Goal: Navigation & Orientation: Understand site structure

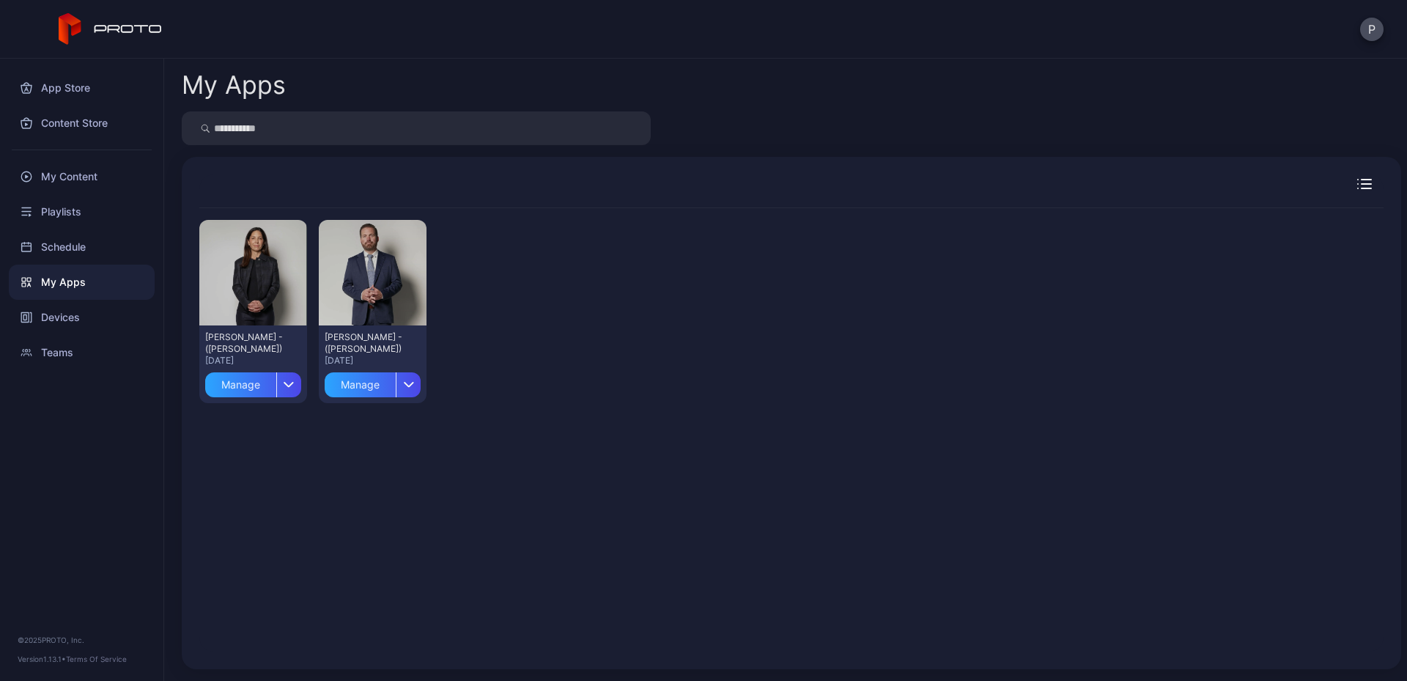
click at [63, 281] on div "My Apps" at bounding box center [82, 281] width 146 height 35
click at [360, 383] on div "Manage" at bounding box center [360, 384] width 71 height 25
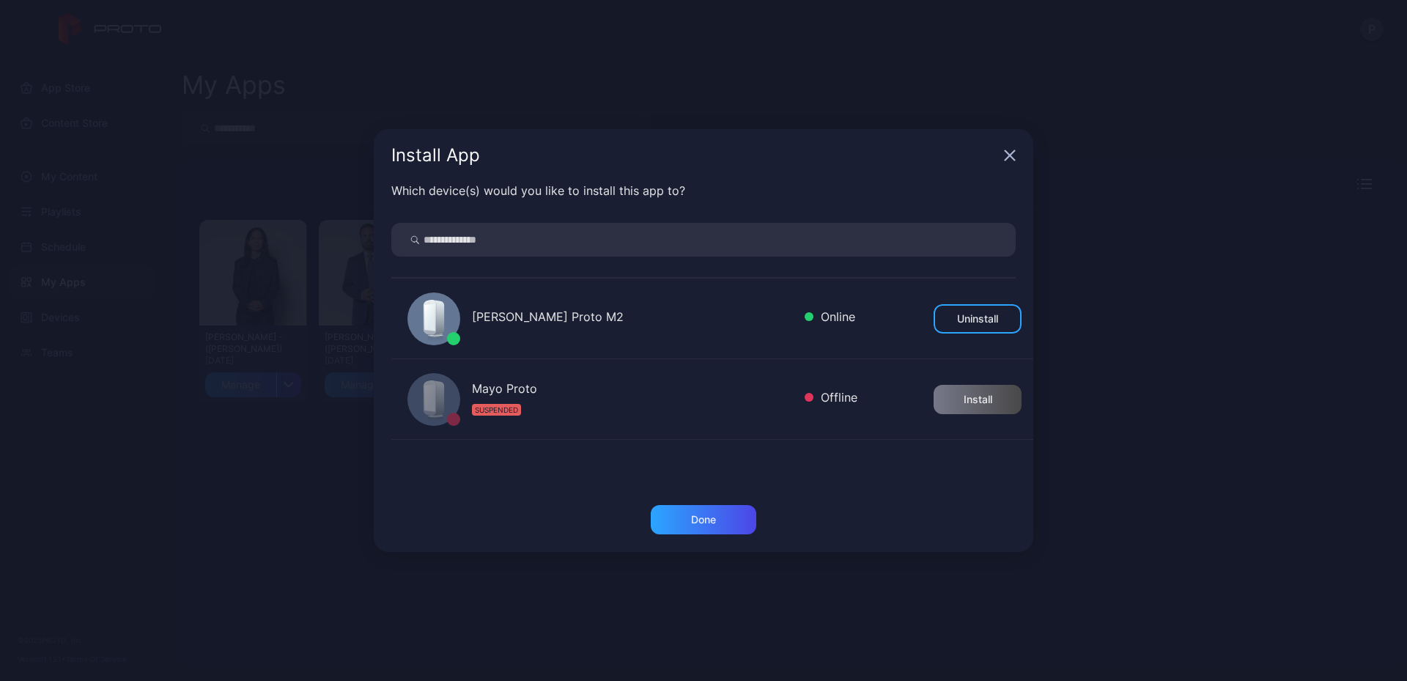
click at [603, 318] on div "[PERSON_NAME] Proto M2" at bounding box center [632, 318] width 321 height 21
click at [694, 519] on div "Done" at bounding box center [703, 520] width 25 height 12
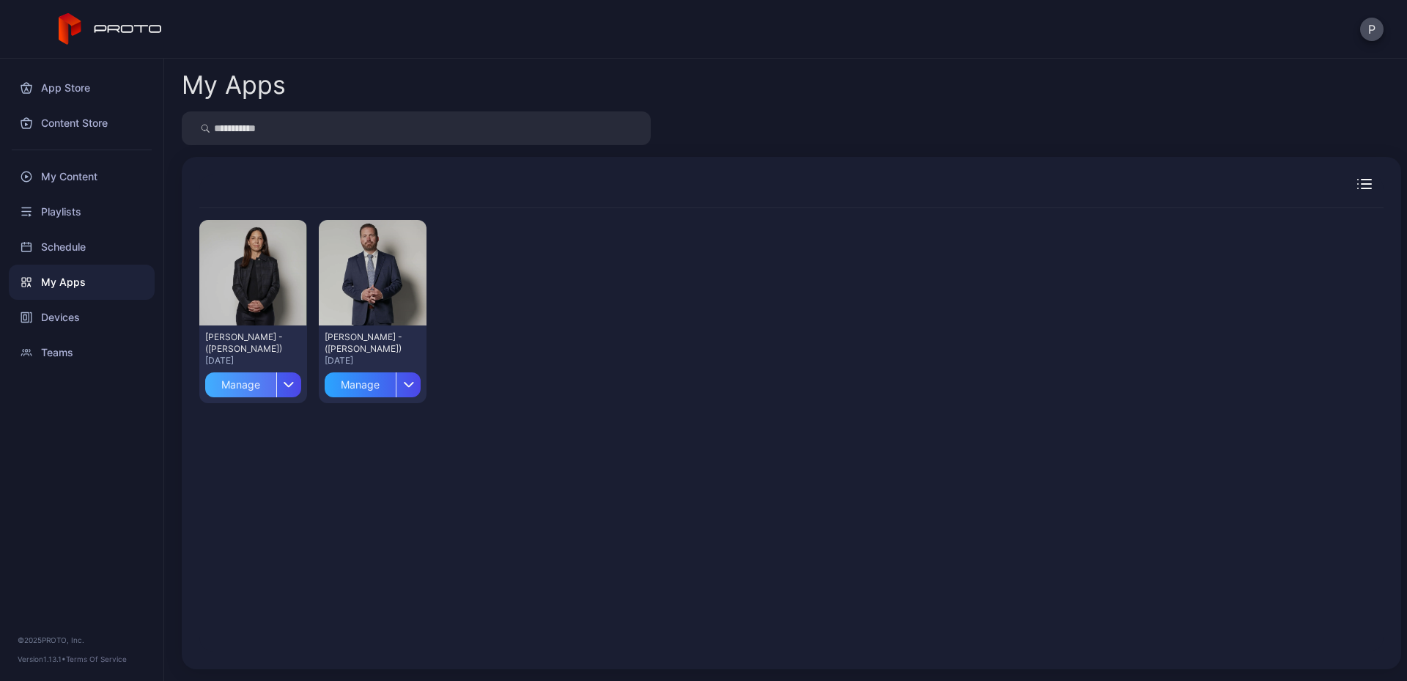
click at [240, 379] on div "Manage" at bounding box center [240, 384] width 71 height 25
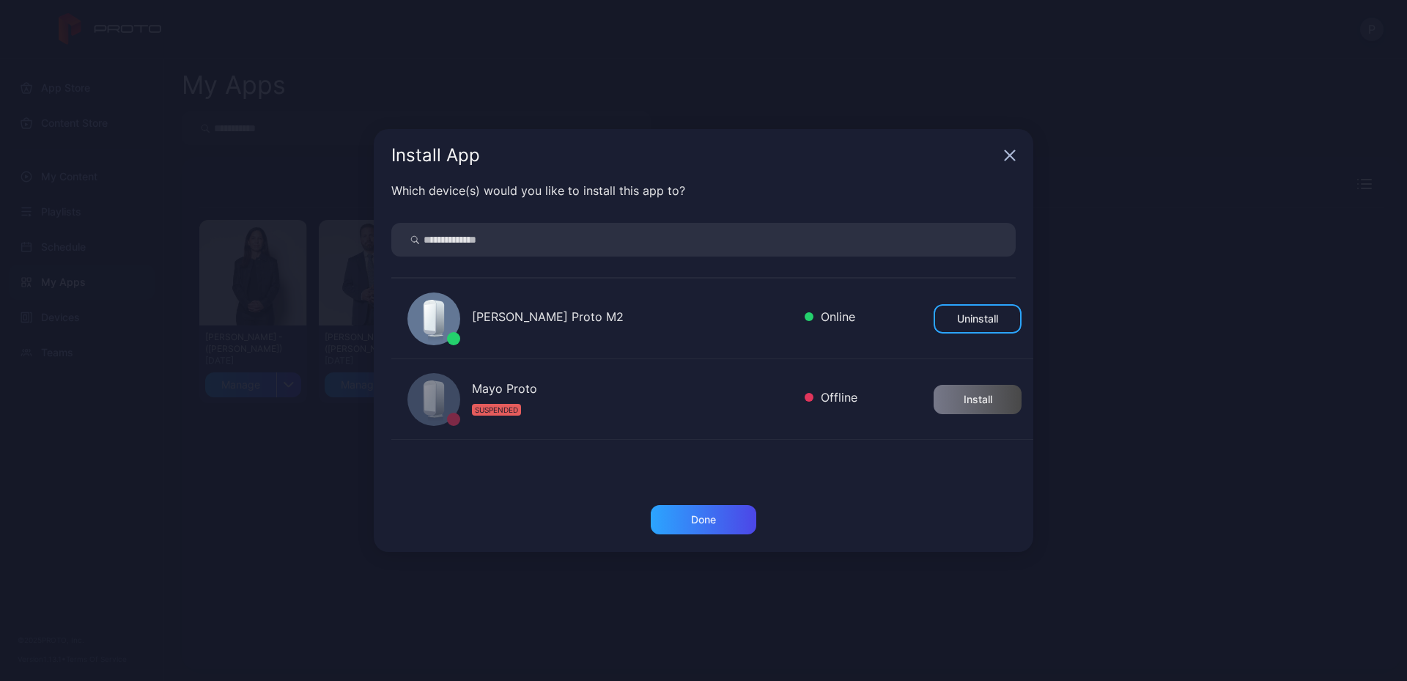
click at [550, 319] on div "[PERSON_NAME] Proto M2" at bounding box center [632, 318] width 321 height 21
click at [698, 518] on div "Done" at bounding box center [703, 520] width 25 height 12
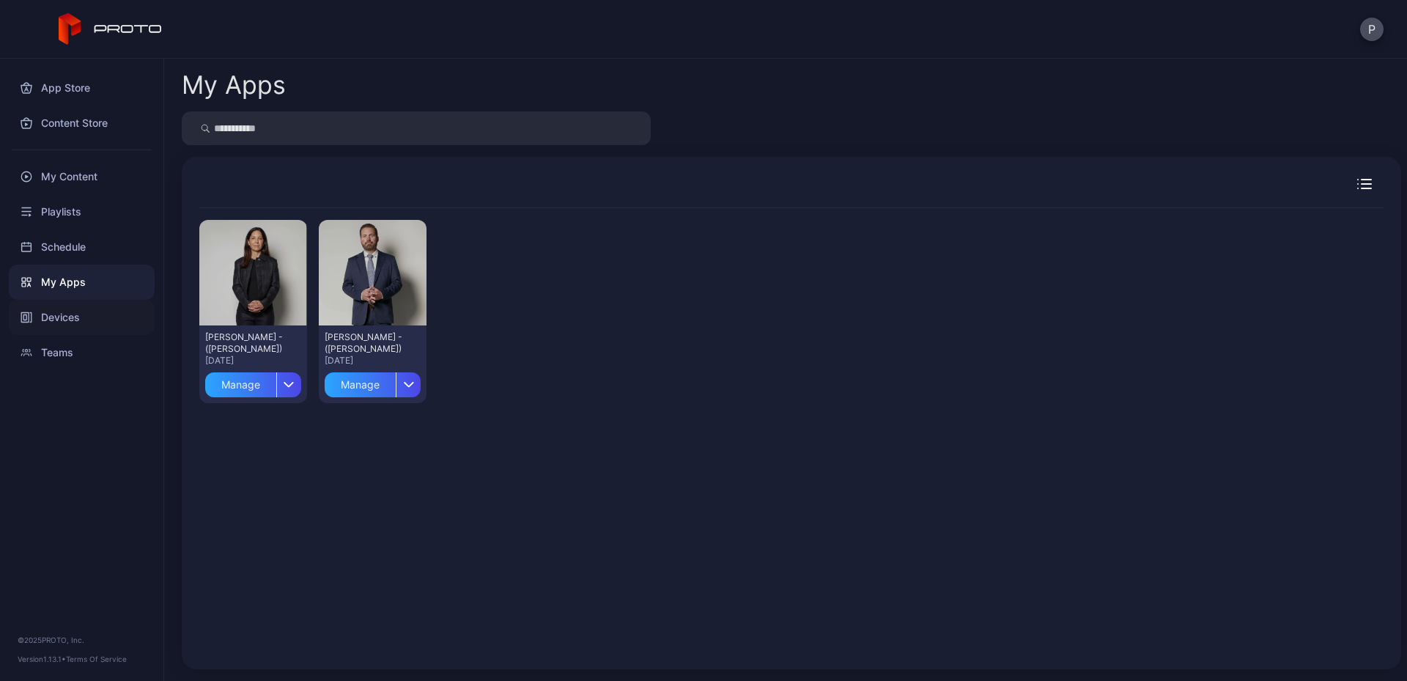
click at [45, 319] on div "Devices" at bounding box center [82, 317] width 146 height 35
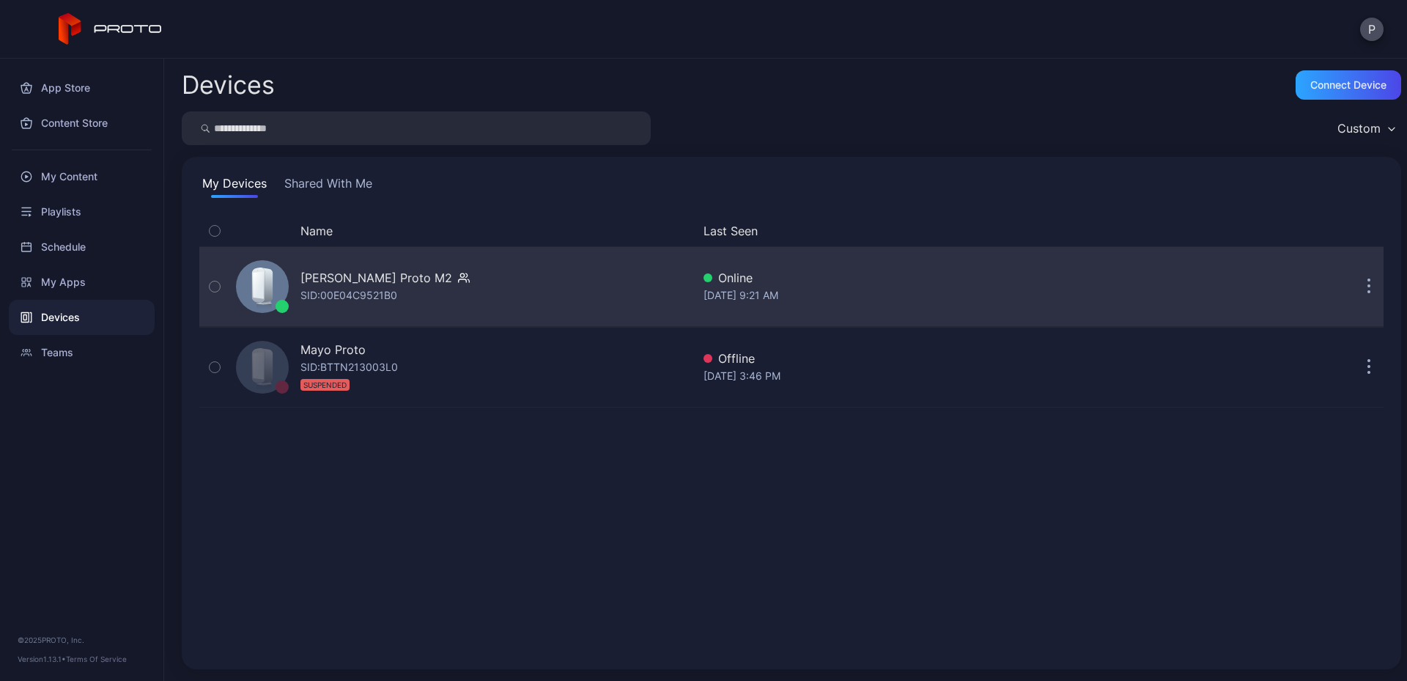
click at [330, 302] on div "SID: 00E04C9521B0" at bounding box center [348, 295] width 97 height 18
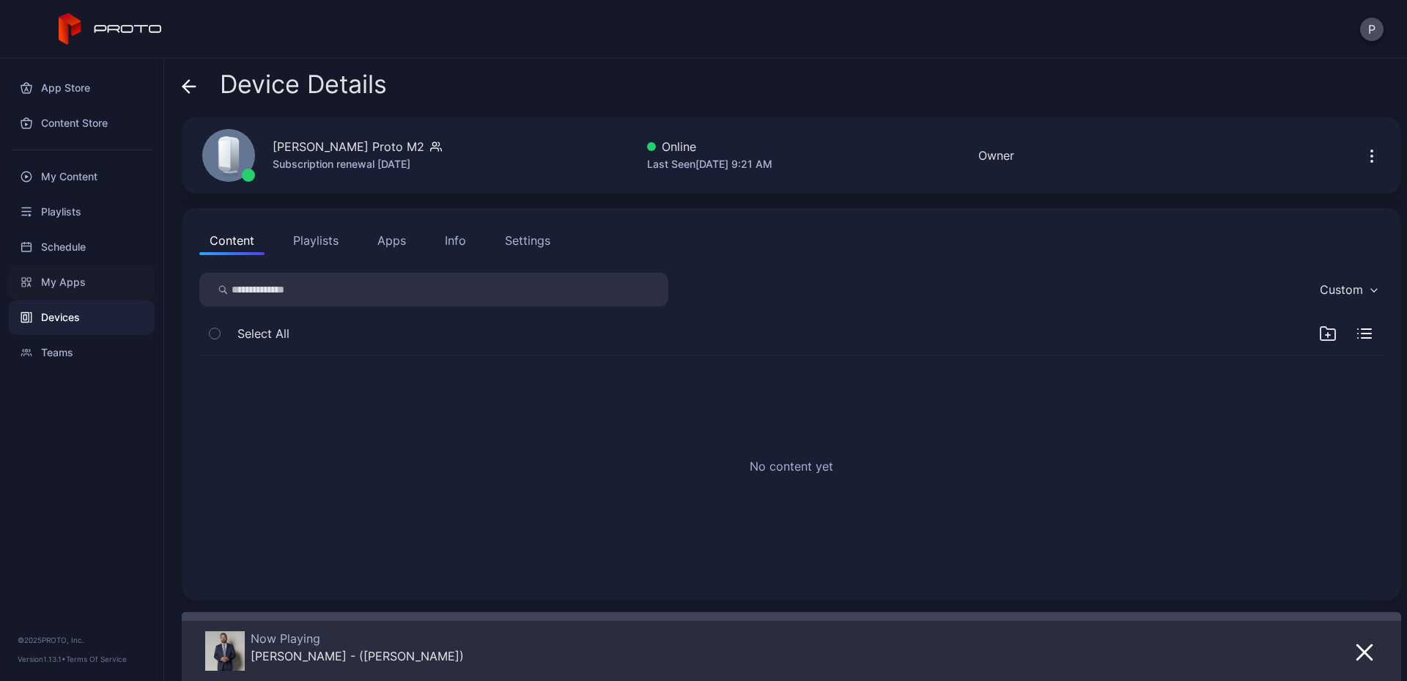
click at [48, 276] on div "My Apps" at bounding box center [82, 281] width 146 height 35
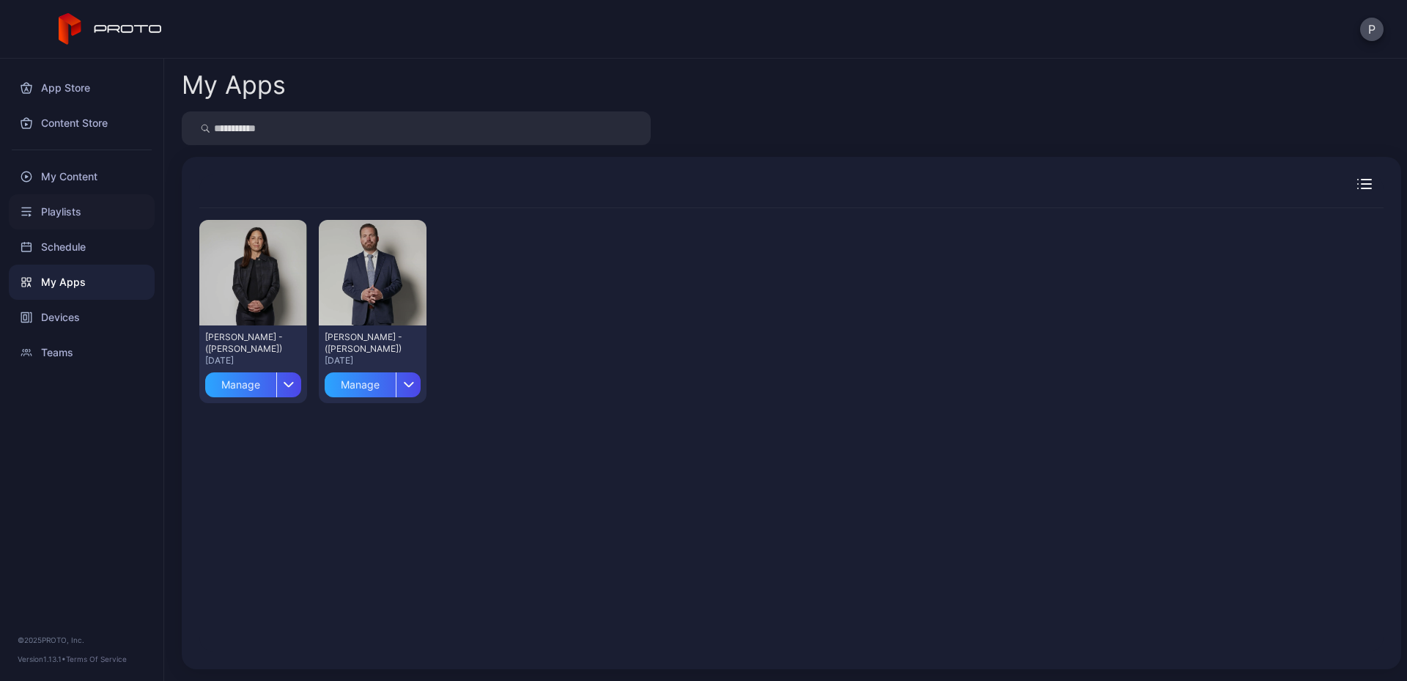
click at [67, 209] on div "Playlists" at bounding box center [82, 211] width 146 height 35
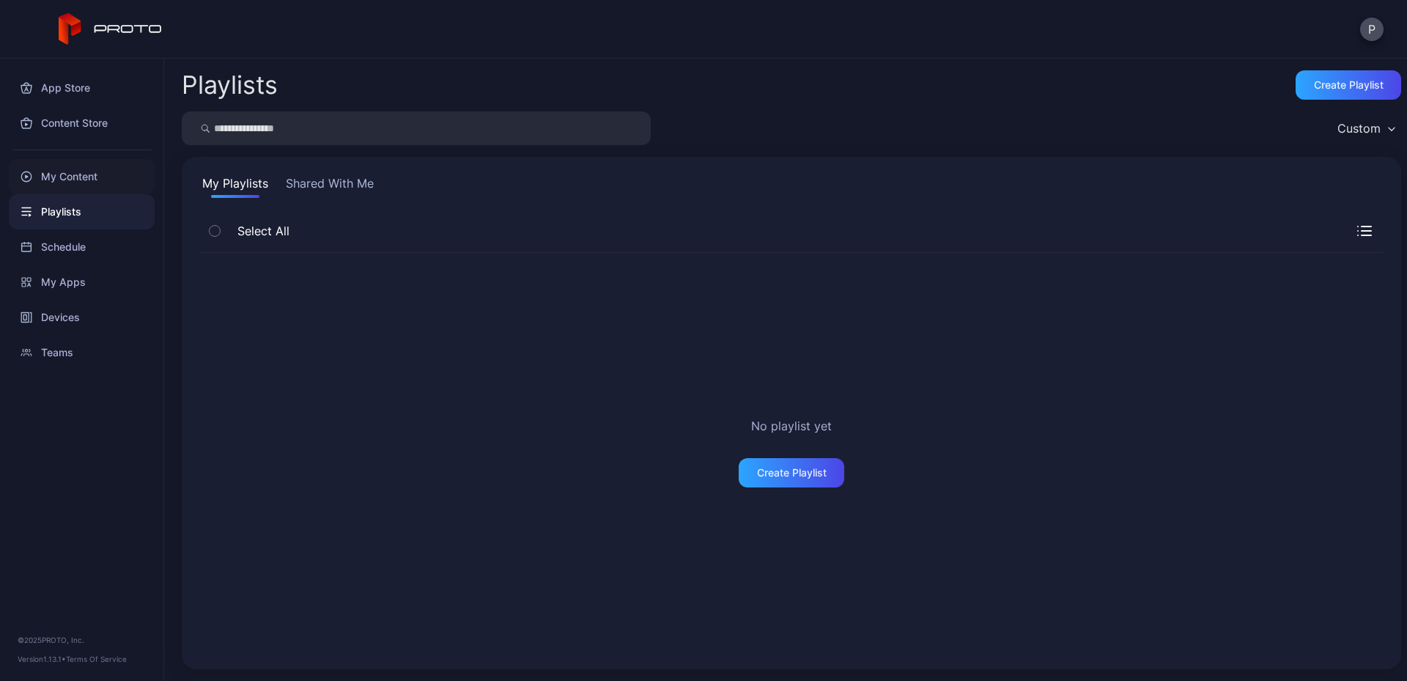
click at [75, 177] on div "My Content" at bounding box center [82, 176] width 146 height 35
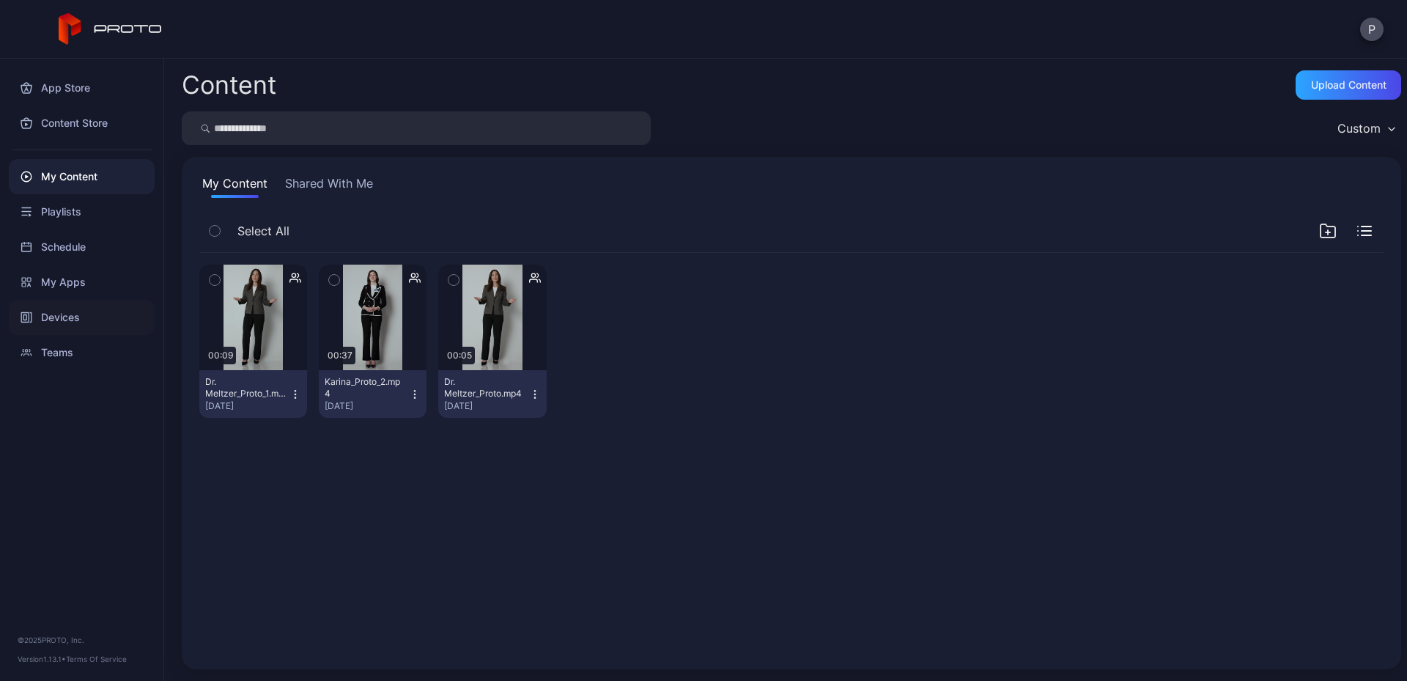
click at [62, 316] on div "Devices" at bounding box center [82, 317] width 146 height 35
